Goal: Communication & Community: Answer question/provide support

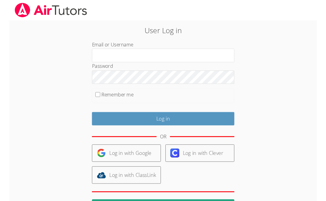
scroll to position [2, 0]
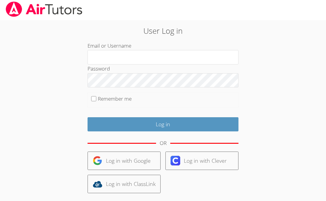
click at [216, 60] on input "Email or Username" at bounding box center [163, 57] width 151 height 14
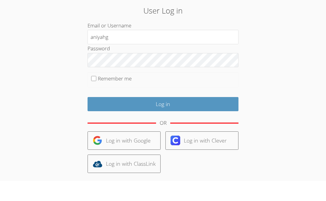
type input "aniyahg"
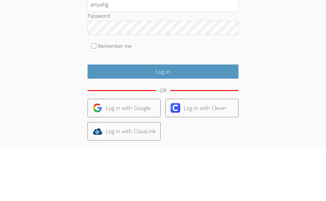
click at [91, 96] on input "Remember me" at bounding box center [93, 98] width 5 height 5
checkbox input "true"
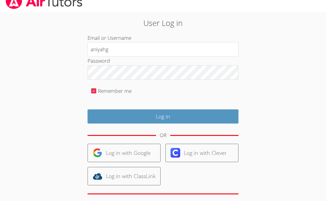
click at [105, 118] on input "Log in" at bounding box center [163, 117] width 151 height 14
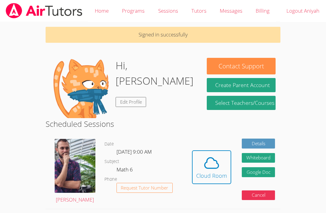
click at [138, 97] on link "Edit Profile" at bounding box center [131, 102] width 31 height 10
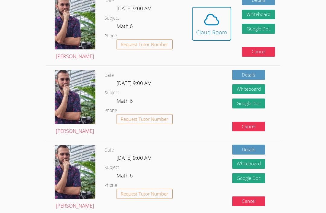
scroll to position [144, 0]
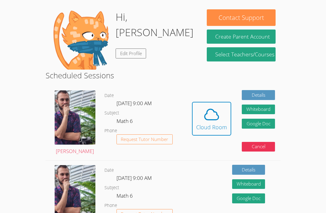
scroll to position [28, 0]
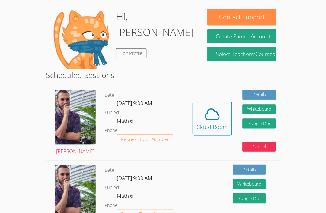
click at [211, 111] on icon at bounding box center [211, 114] width 17 height 17
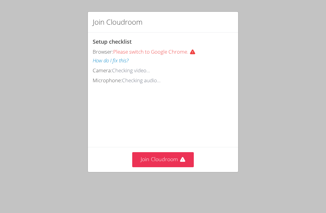
click at [170, 159] on button "Join Cloudroom" at bounding box center [163, 159] width 62 height 15
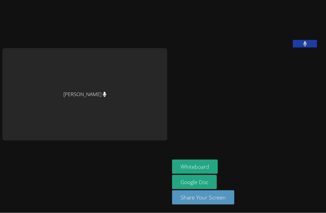
scroll to position [19, 0]
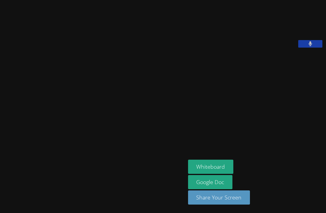
click at [208, 164] on button "Whiteboard" at bounding box center [211, 167] width 46 height 14
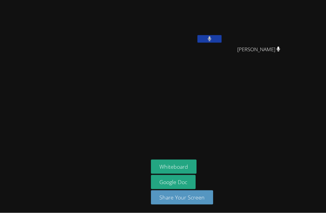
scroll to position [0, 0]
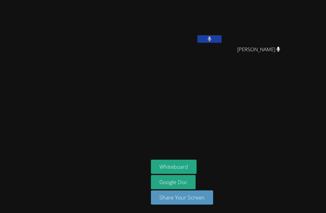
click at [221, 42] on button at bounding box center [209, 39] width 24 height 8
click at [221, 36] on button at bounding box center [209, 39] width 24 height 8
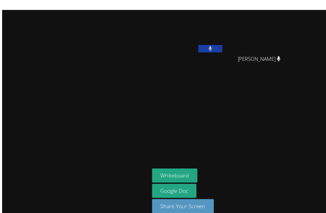
scroll to position [1, 0]
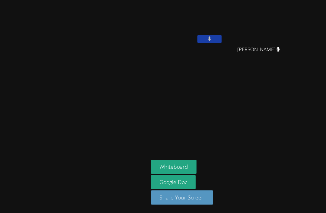
click at [191, 17] on video at bounding box center [187, 22] width 72 height 40
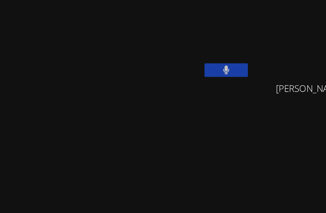
scroll to position [0, 0]
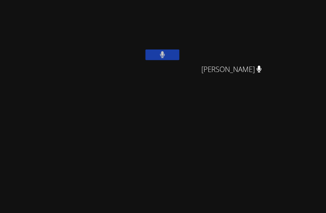
click at [225, 22] on video at bounding box center [261, 22] width 72 height 40
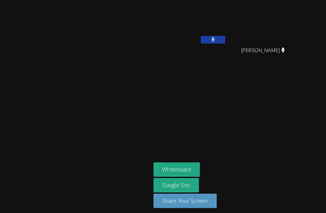
click at [286, 3] on video at bounding box center [261, 22] width 72 height 40
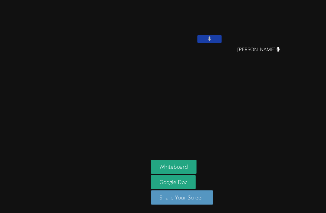
click at [223, 30] on video at bounding box center [187, 22] width 72 height 40
click at [221, 40] on button at bounding box center [209, 39] width 24 height 8
click at [221, 41] on button at bounding box center [209, 39] width 24 height 8
click at [221, 42] on button at bounding box center [209, 39] width 24 height 8
click at [221, 36] on button at bounding box center [209, 39] width 24 height 8
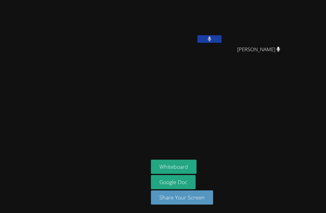
click at [212, 39] on icon at bounding box center [210, 39] width 4 height 5
click at [212, 41] on icon at bounding box center [209, 39] width 6 height 5
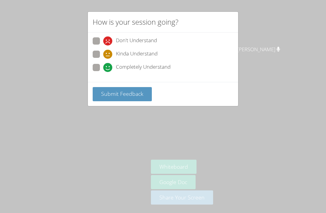
click at [101, 64] on label "Completely Understand" at bounding box center [132, 68] width 78 height 8
click at [103, 64] on input "Completely Understand" at bounding box center [105, 66] width 5 height 5
radio input "true"
click at [131, 93] on span "Submit Feedback" at bounding box center [122, 93] width 42 height 7
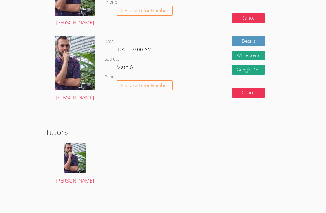
scroll to position [316, 0]
